Goal: Book appointment/travel/reservation

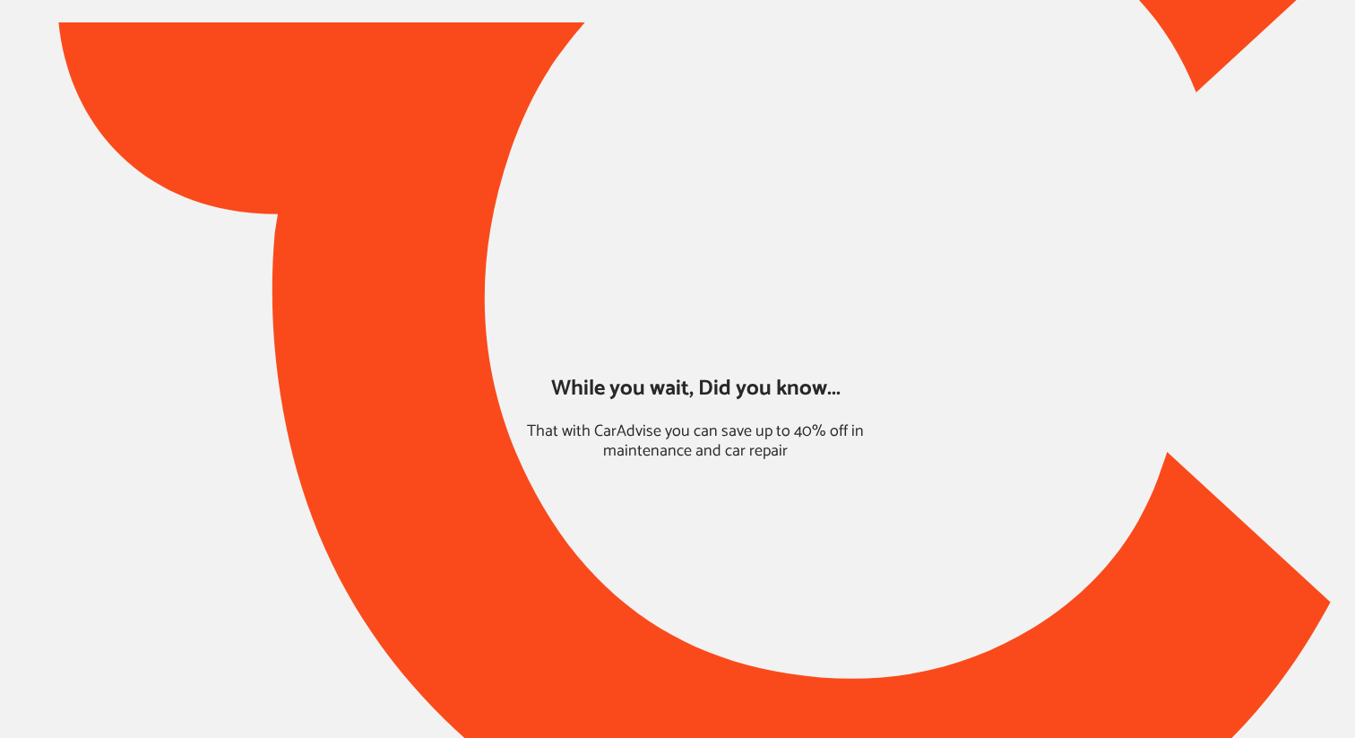
type input "*****"
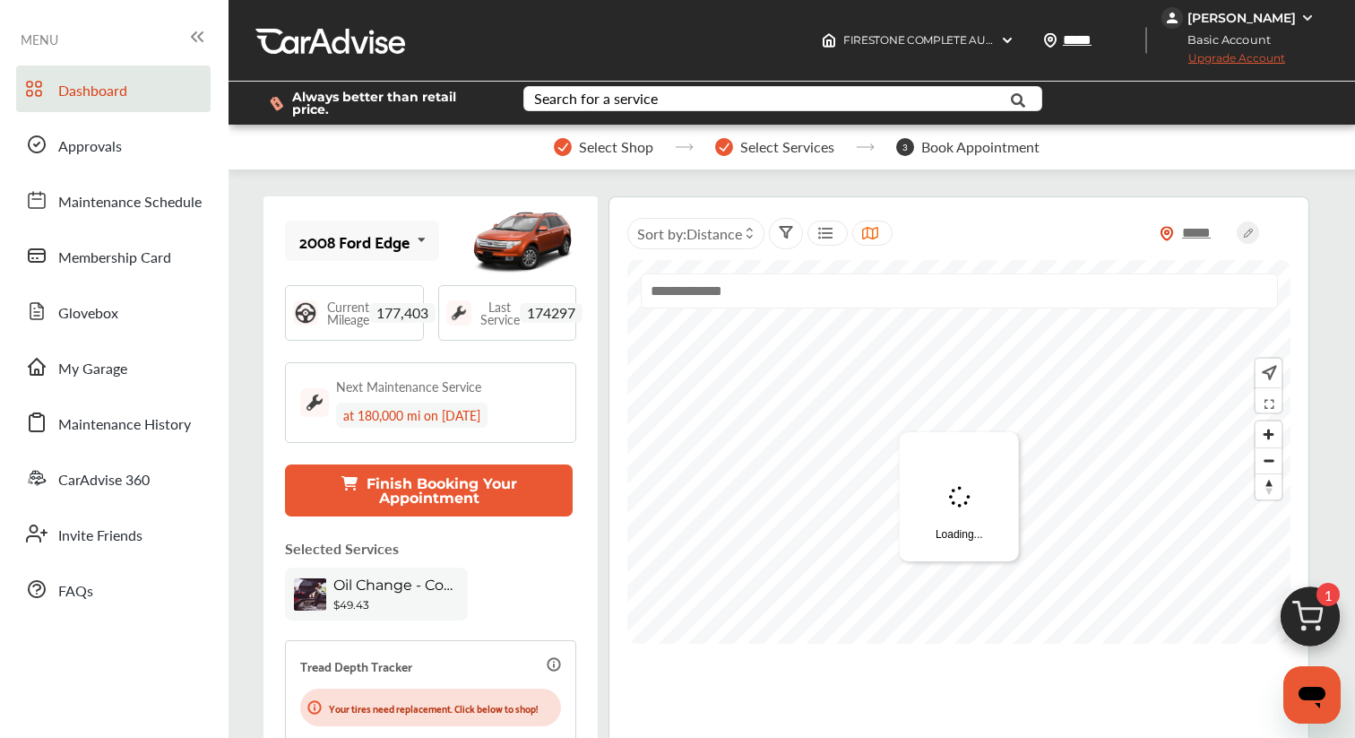
click at [1317, 616] on img at bounding box center [1310, 621] width 86 height 86
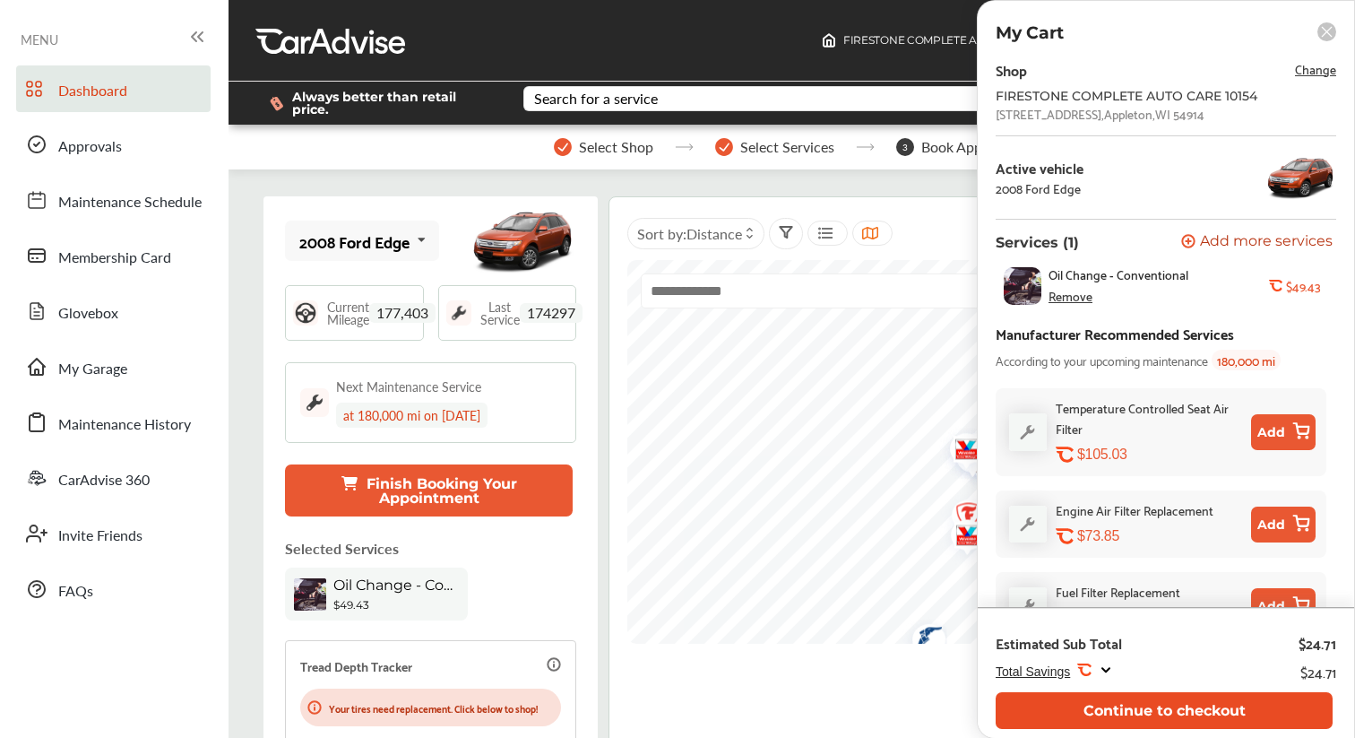
click at [1139, 708] on button "Continue to checkout" at bounding box center [1164, 710] width 337 height 37
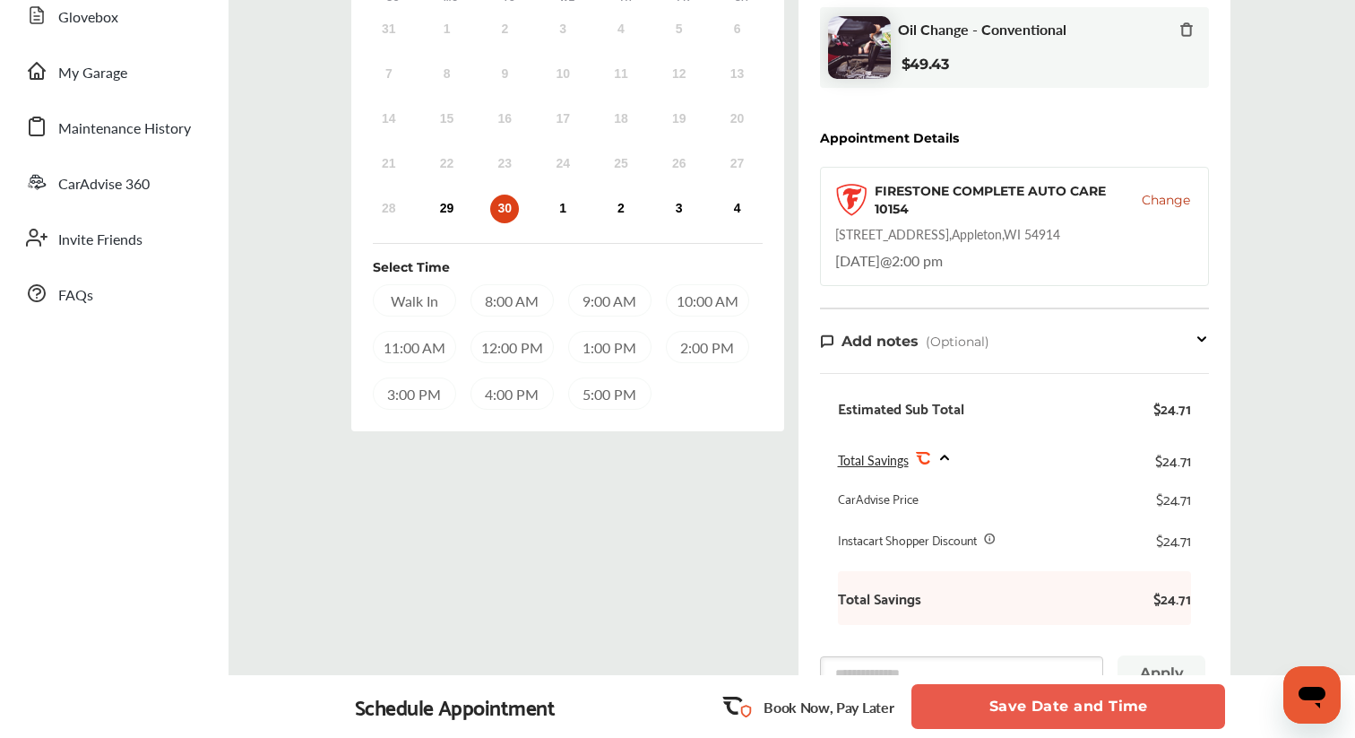
scroll to position [299, 0]
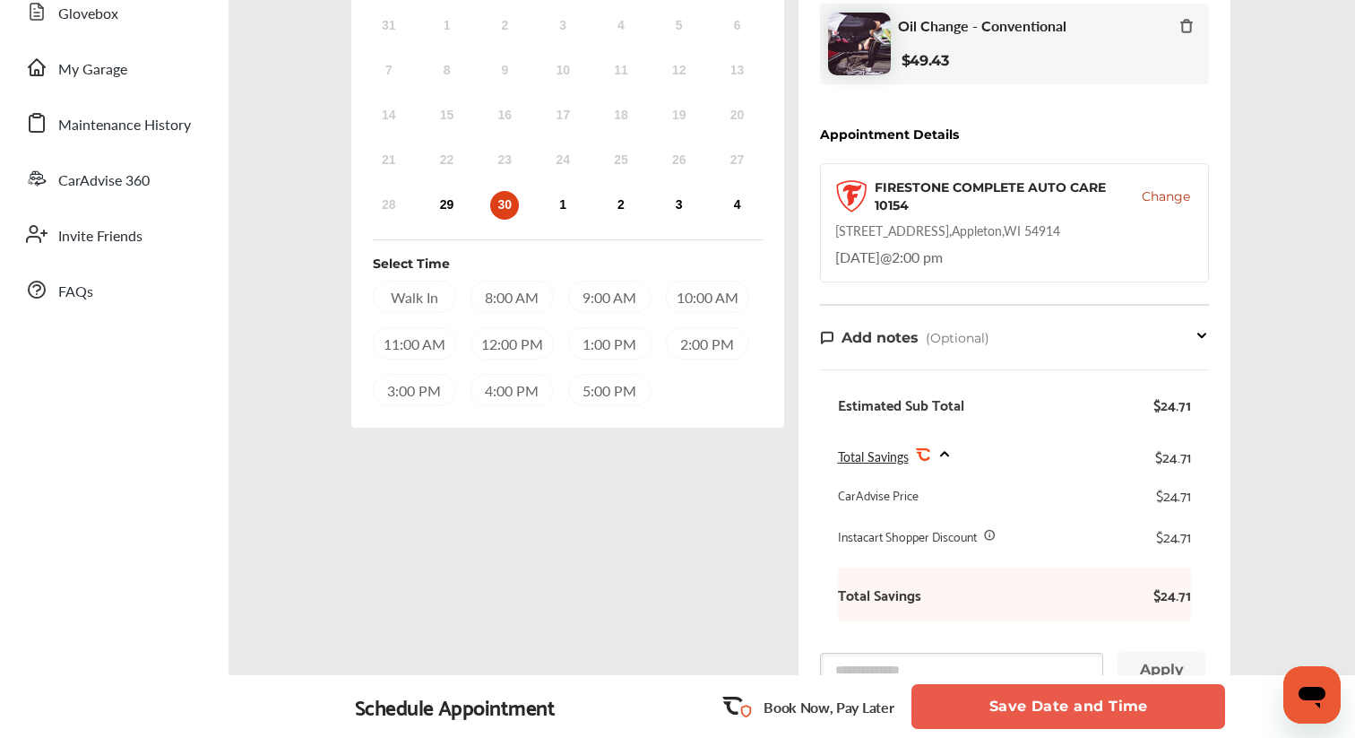
click at [418, 341] on div "11:00 AM" at bounding box center [414, 343] width 83 height 32
click at [1050, 706] on button "Save Date and Time" at bounding box center [1069, 706] width 314 height 45
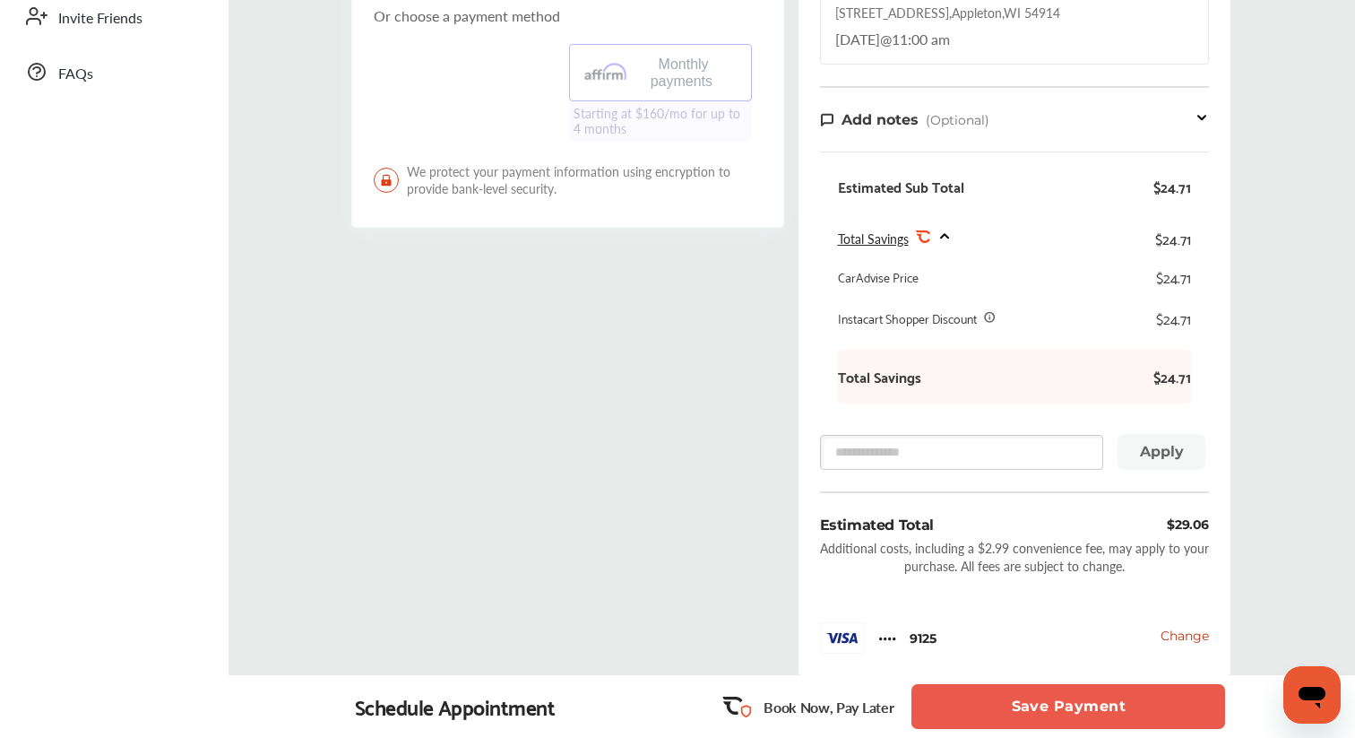
scroll to position [454, 0]
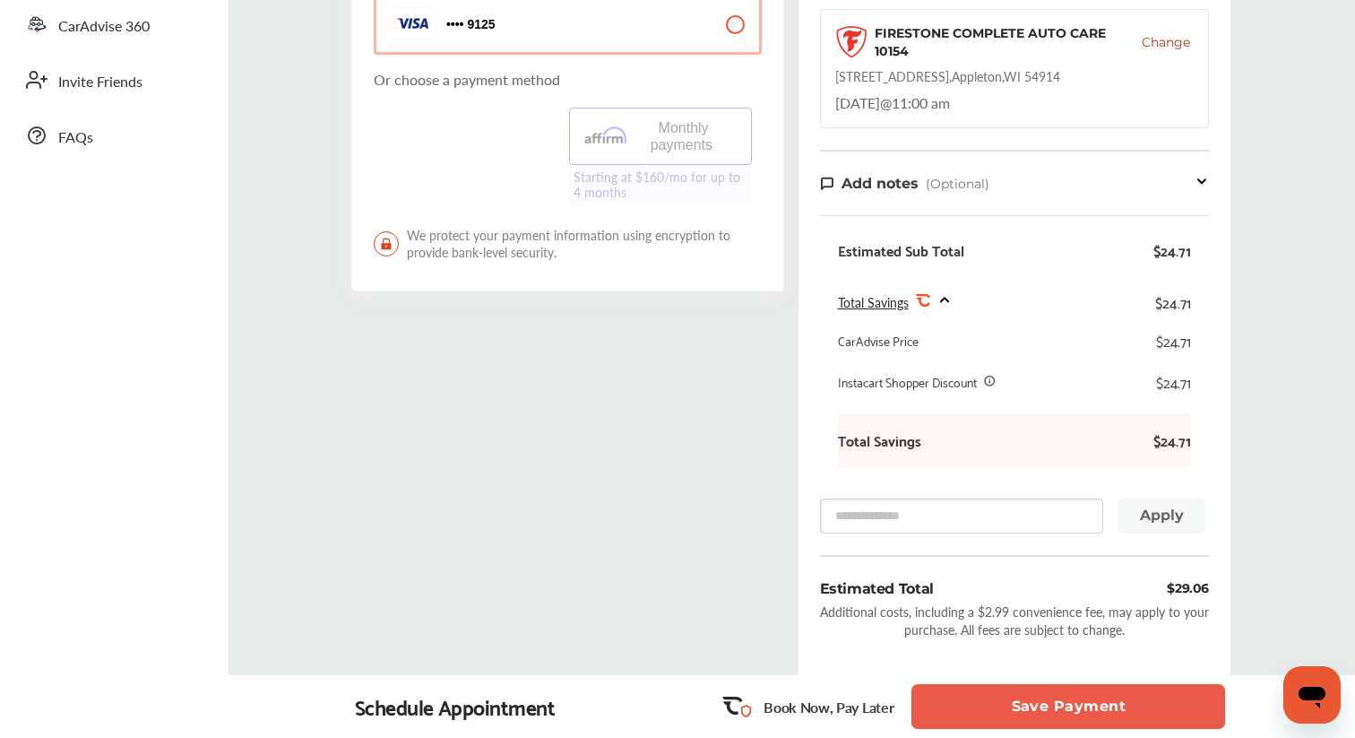
drag, startPoint x: 1055, startPoint y: 700, endPoint x: 1030, endPoint y: 616, distance: 87.9
click at [1030, 615] on div "Go back to Cart 1 Schedule 2 Payment Method 3 Review Select payment method We w…" at bounding box center [791, 201] width 1125 height 1145
click at [1046, 705] on button "Save Payment" at bounding box center [1069, 706] width 314 height 45
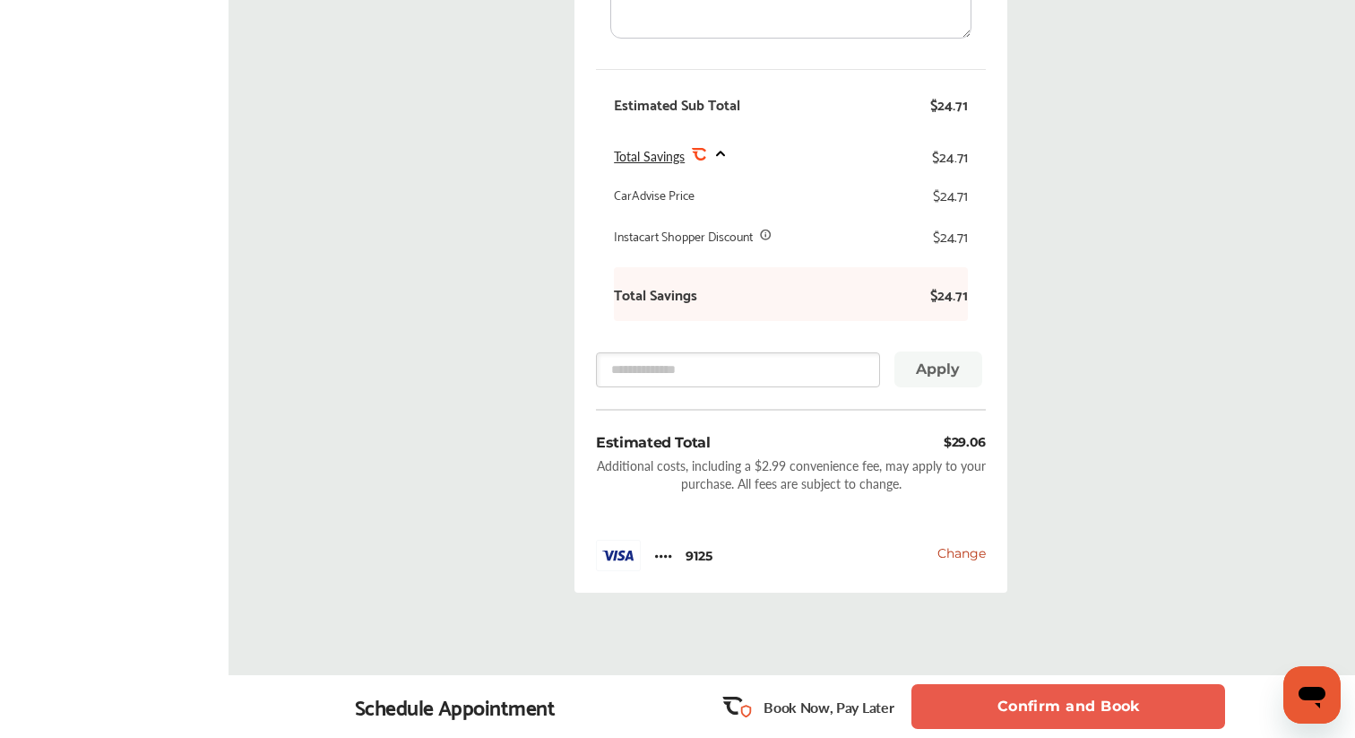
scroll to position [751, 0]
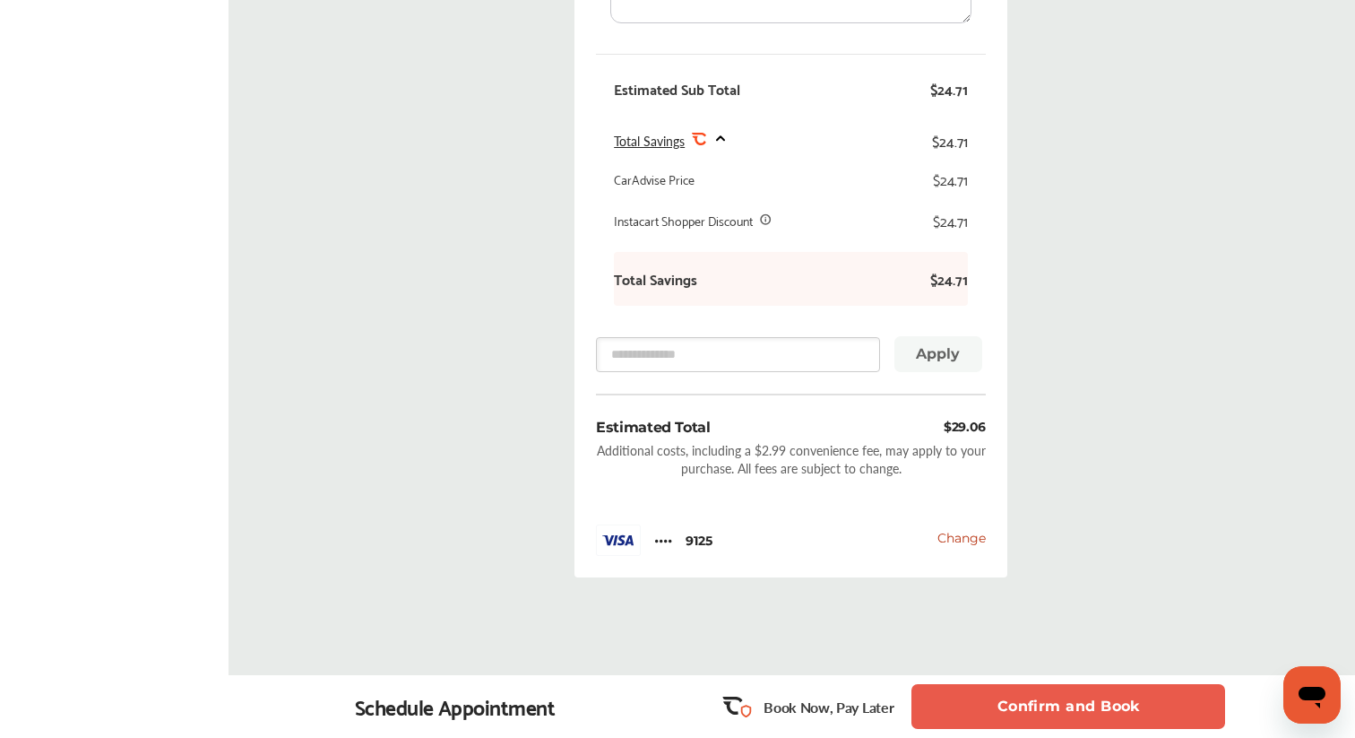
click at [1048, 687] on button "Confirm and Book" at bounding box center [1069, 706] width 314 height 45
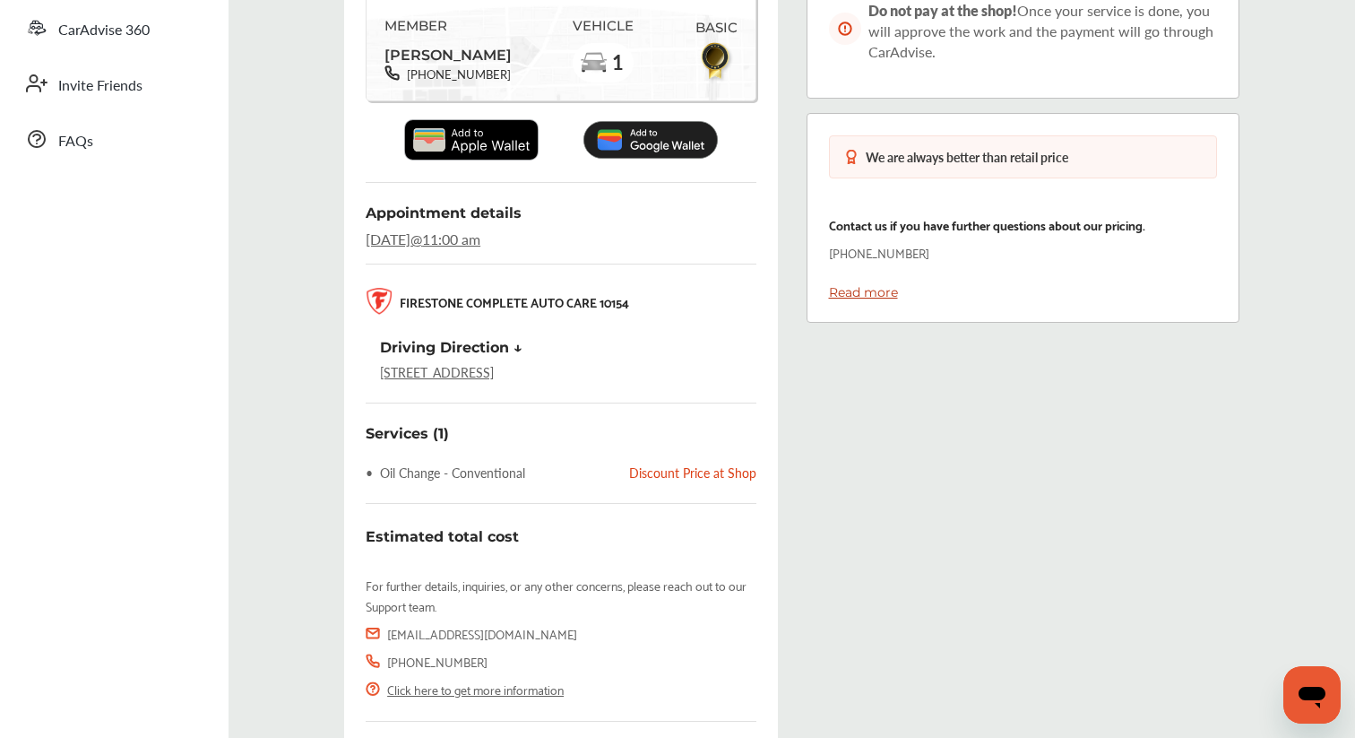
scroll to position [443, 0]
